Goal: Navigation & Orientation: Find specific page/section

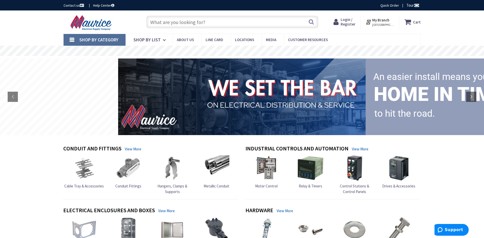
click at [383, 19] on strong "My Branch" at bounding box center [380, 20] width 17 height 5
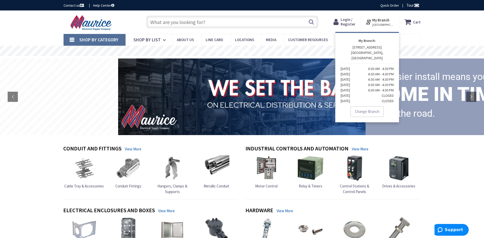
click at [383, 19] on strong "My Branch" at bounding box center [380, 20] width 17 height 5
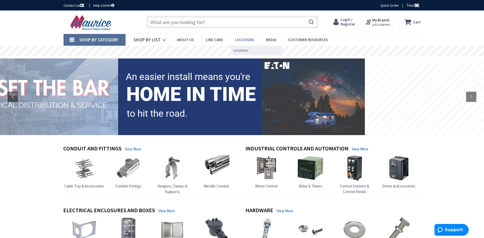
click at [243, 38] on span "Locations" at bounding box center [244, 39] width 19 height 5
click at [236, 51] on span "Locations" at bounding box center [240, 50] width 15 height 5
click at [246, 40] on span "Locations" at bounding box center [244, 39] width 19 height 5
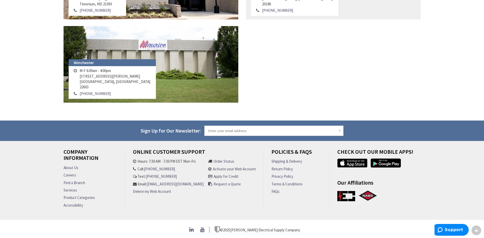
scroll to position [664, 0]
